Goal: Task Accomplishment & Management: Manage account settings

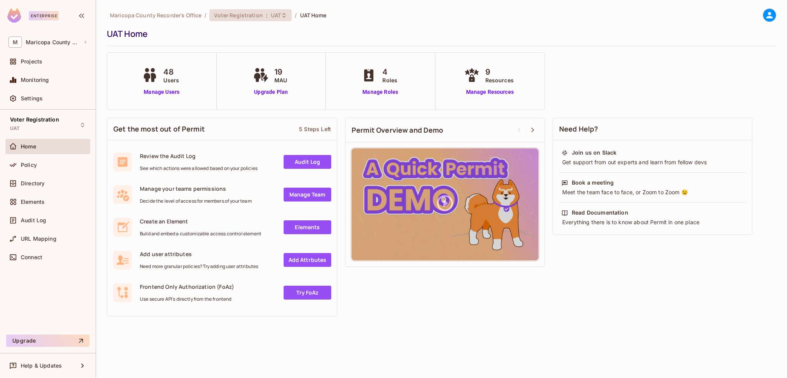
click at [259, 13] on span "Voter Registration" at bounding box center [238, 15] width 48 height 7
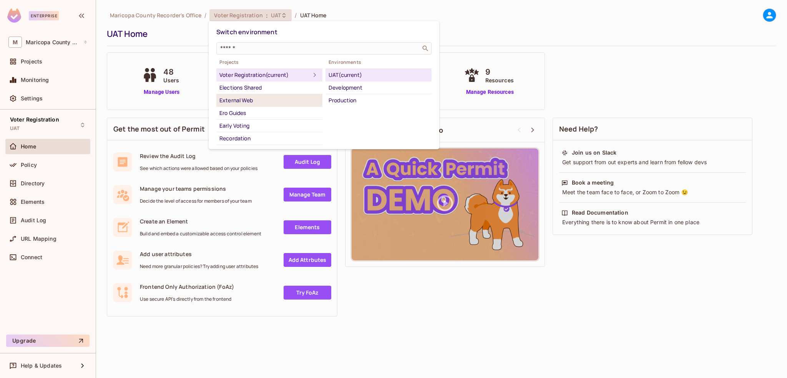
click at [238, 99] on div "External Web" at bounding box center [269, 100] width 100 height 9
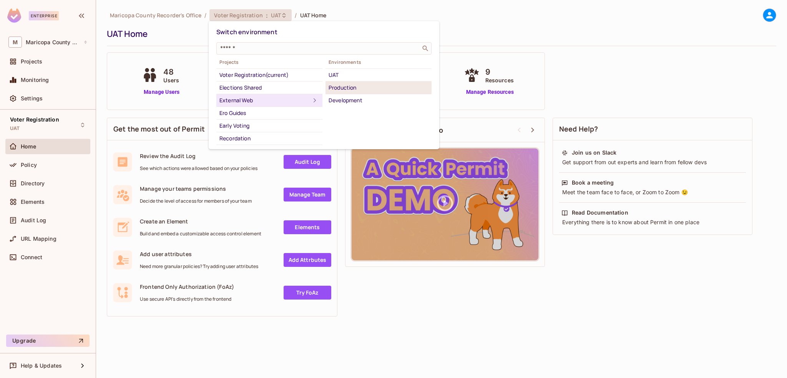
click at [342, 89] on div "Production" at bounding box center [378, 87] width 100 height 9
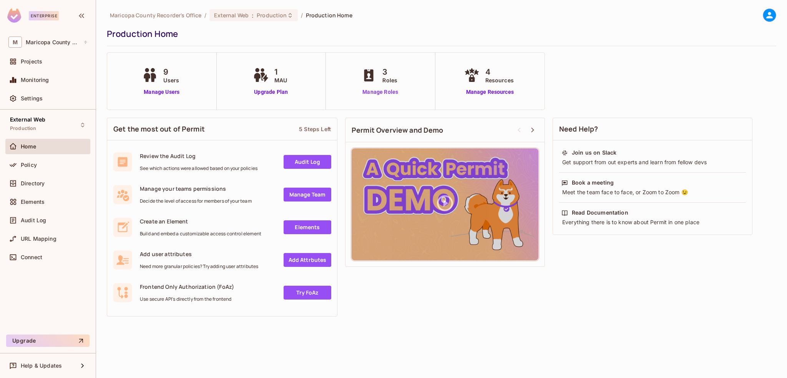
click at [378, 94] on link "Manage Roles" at bounding box center [380, 92] width 42 height 8
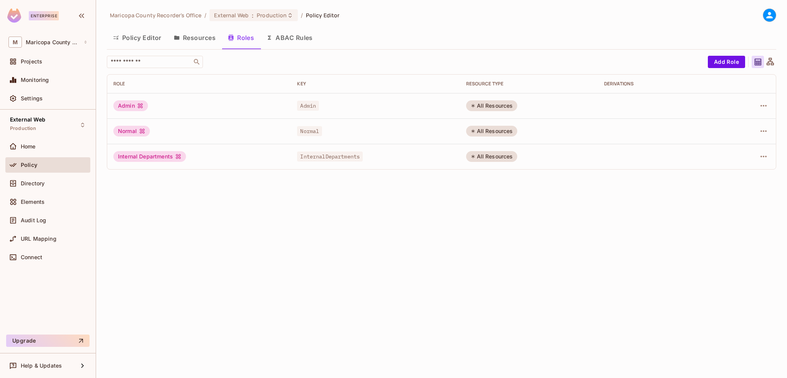
click at [151, 40] on button "Policy Editor" at bounding box center [137, 37] width 61 height 19
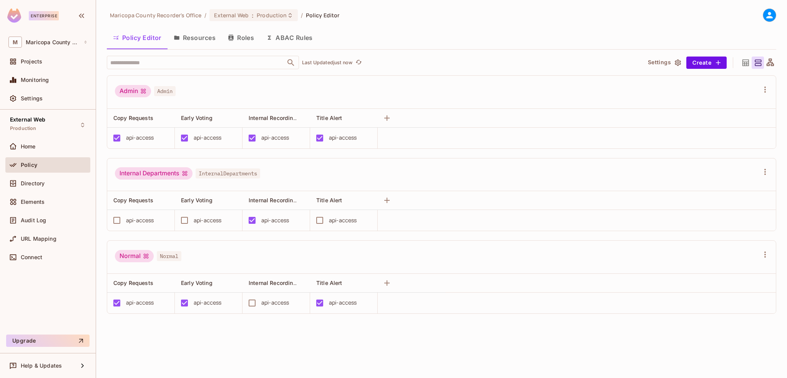
click at [237, 36] on button "Roles" at bounding box center [241, 37] width 38 height 19
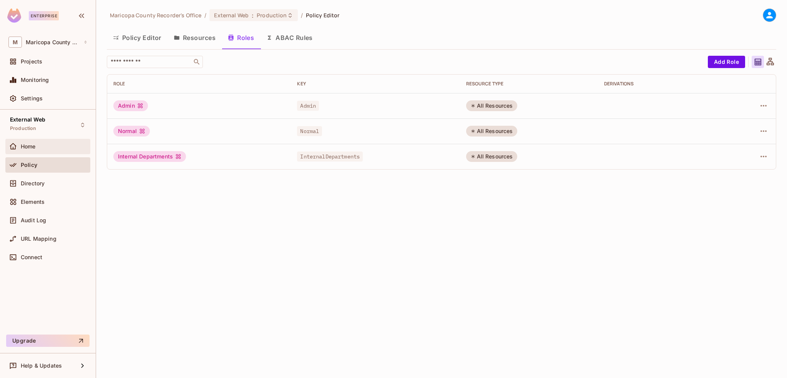
click at [36, 143] on span "Home" at bounding box center [28, 146] width 15 height 6
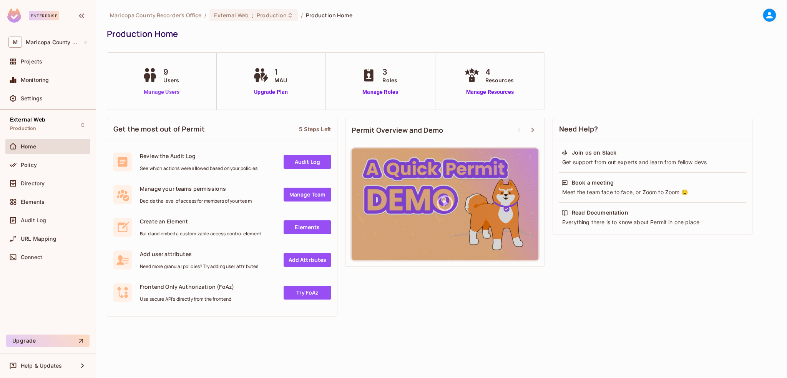
click at [158, 93] on link "Manage Users" at bounding box center [161, 92] width 43 height 8
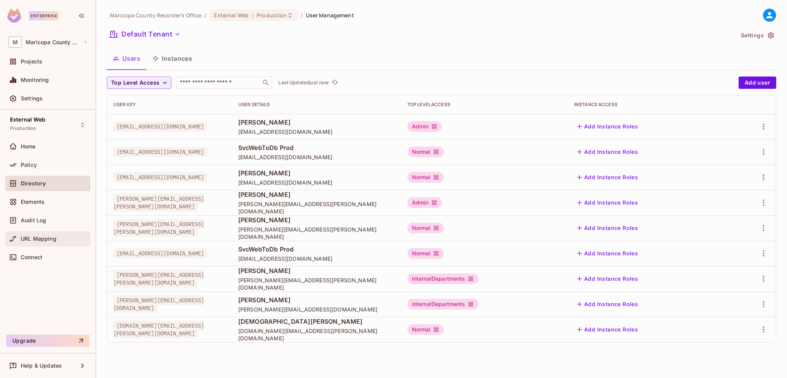
click at [41, 236] on span "URL Mapping" at bounding box center [39, 238] width 36 height 6
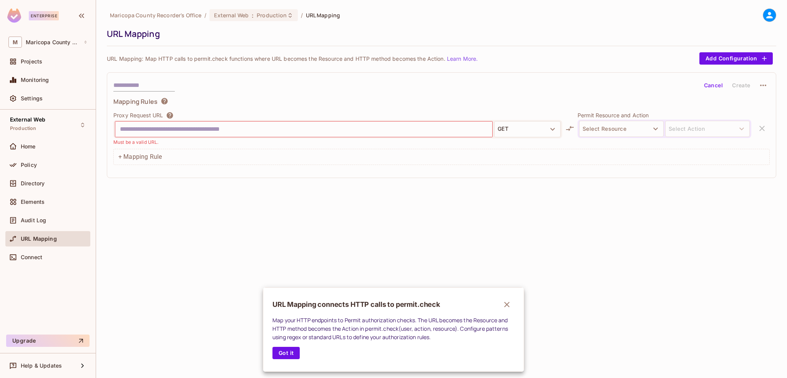
click at [26, 255] on div at bounding box center [393, 189] width 787 height 378
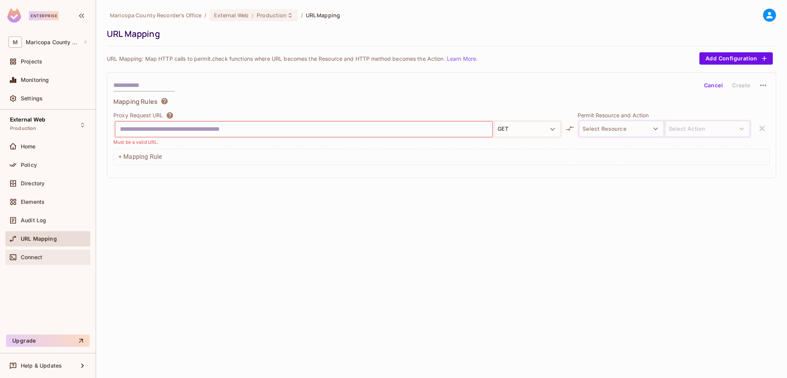
click at [38, 255] on span "Connect" at bounding box center [32, 257] width 22 height 6
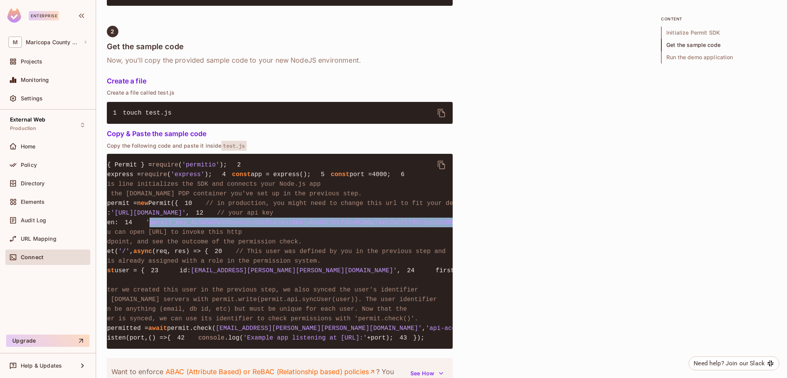
scroll to position [0, 75]
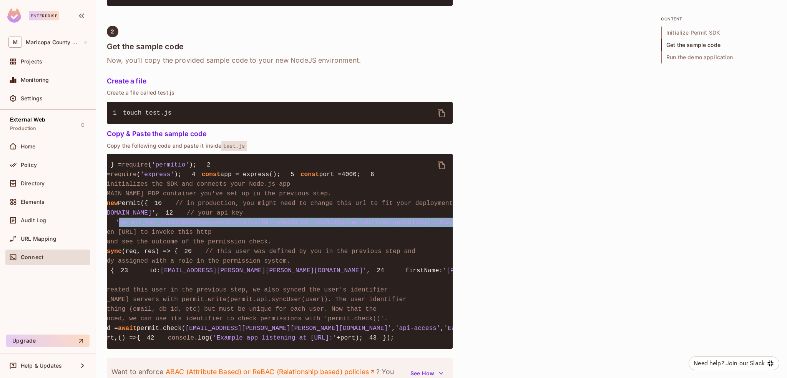
drag, startPoint x: 143, startPoint y: 283, endPoint x: 401, endPoint y: 284, distance: 257.4
click at [401, 226] on span "'permit_key_ALOW56PW6Bboscnhv5SxFc47aviDkbjoDeAOrJ5LfdXxMJAGg7ketZah71tMVrppUp8…" at bounding box center [301, 222] width 371 height 7
copy span "permit_key_ALOW56PW6Bboscnhv5SxFc47aviDkbjoDeAOrJ5LfdXxMJAGg7ketZah71tMVrppUp81…"
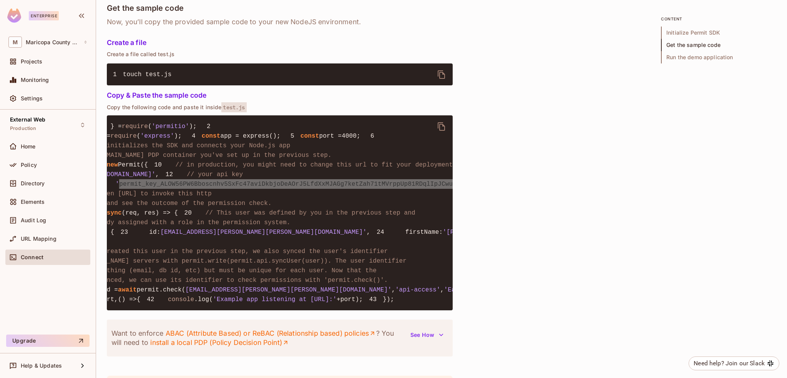
scroll to position [384, 0]
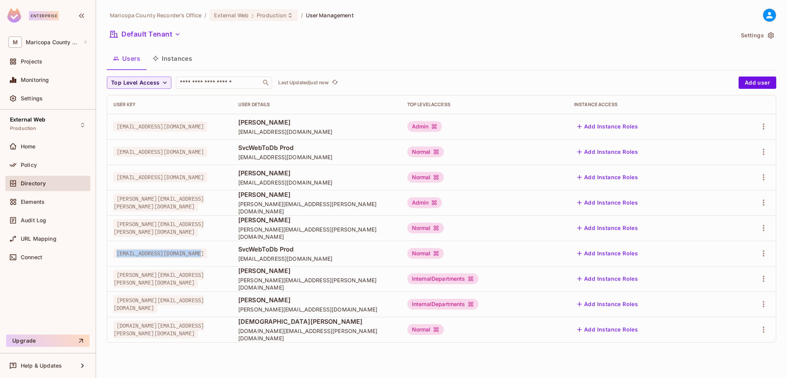
drag, startPoint x: 119, startPoint y: 253, endPoint x: 204, endPoint y: 250, distance: 84.2
click at [204, 250] on span "[EMAIL_ADDRESS][DOMAIN_NAME]" at bounding box center [160, 253] width 94 height 10
click at [332, 260] on span "[EMAIL_ADDRESS][DOMAIN_NAME]" at bounding box center [316, 258] width 157 height 7
click at [176, 58] on button "Instances" at bounding box center [172, 58] width 52 height 19
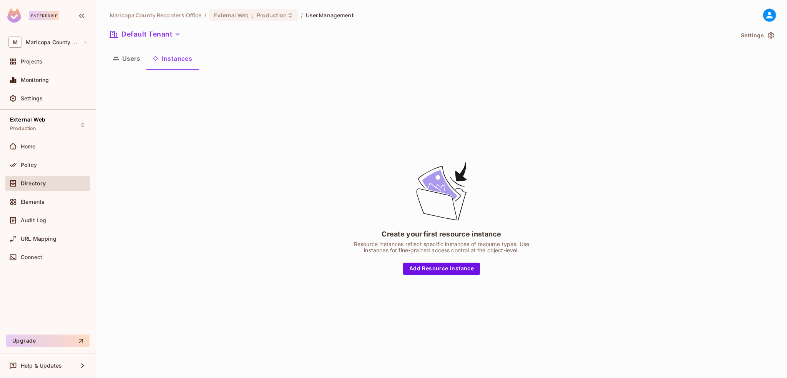
click at [131, 58] on button "Users" at bounding box center [127, 58] width 40 height 19
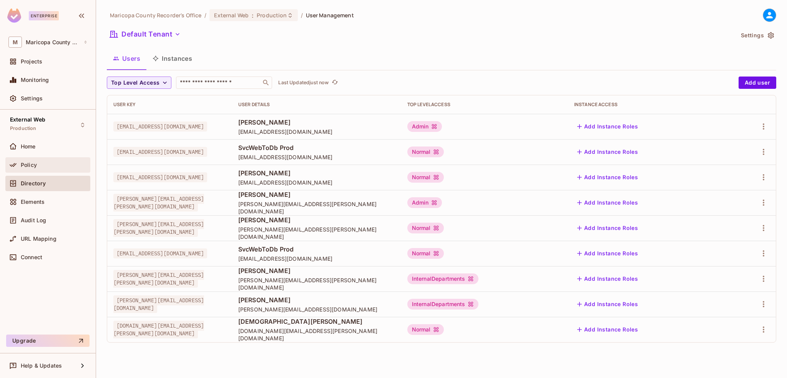
click at [28, 165] on span "Policy" at bounding box center [29, 165] width 16 height 6
